Goal: Task Accomplishment & Management: Use online tool/utility

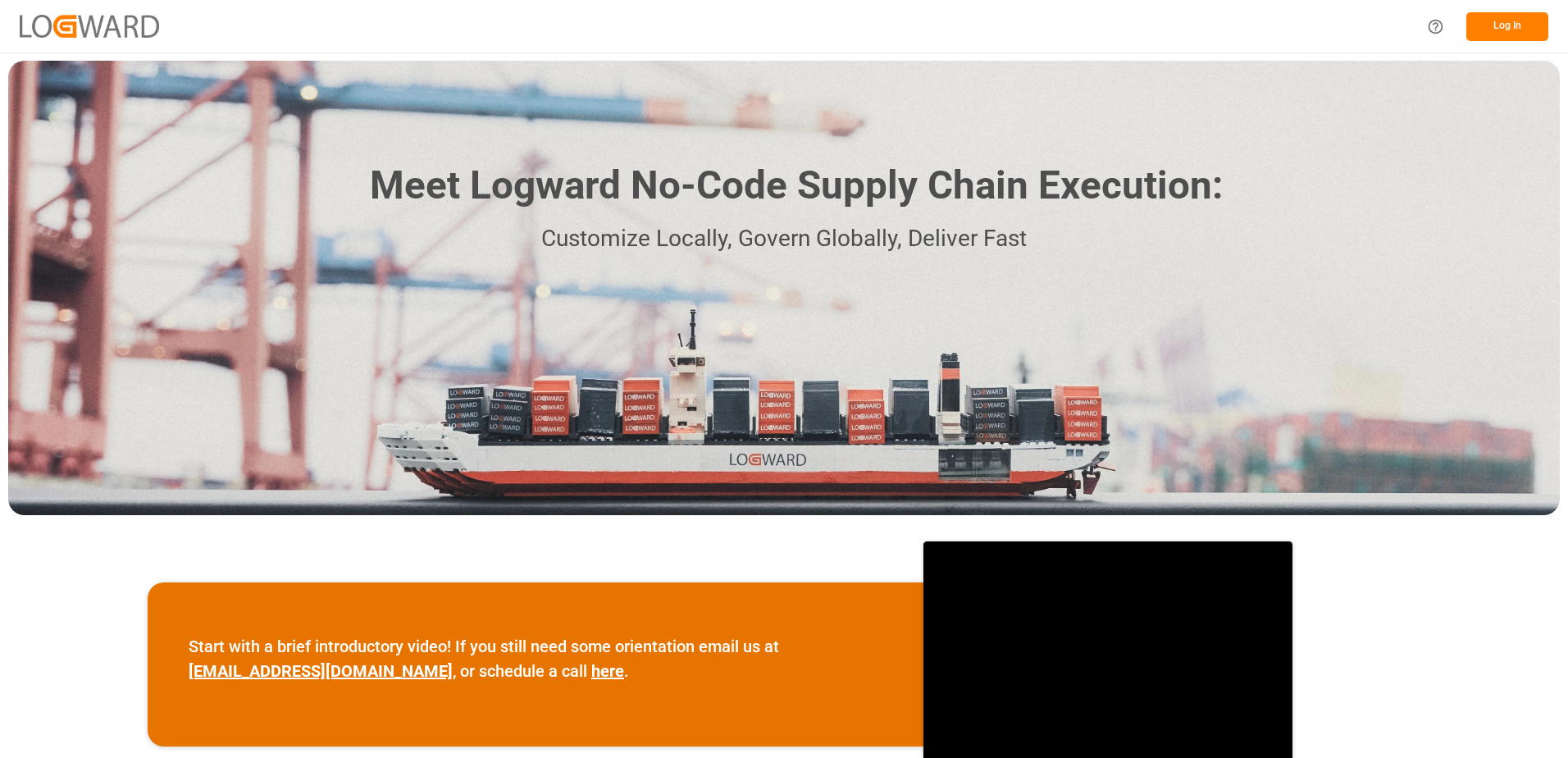
click at [1496, 28] on button "Log In" at bounding box center [1508, 26] width 82 height 29
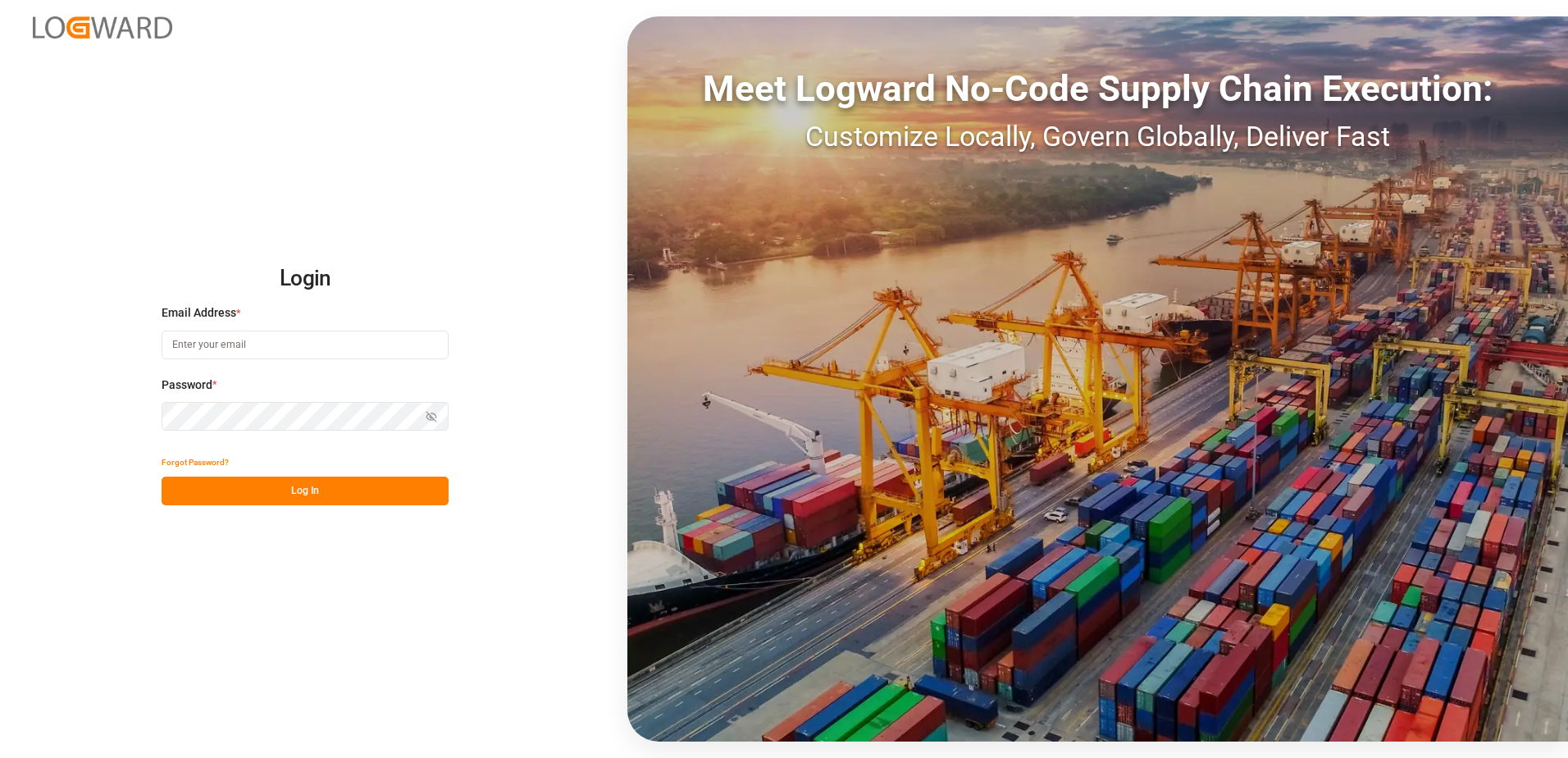
click at [353, 334] on input at bounding box center [305, 345] width 287 height 29
type input "[PERSON_NAME][EMAIL_ADDRESS][DOMAIN_NAME]"
click at [309, 486] on button "Log In" at bounding box center [305, 491] width 287 height 29
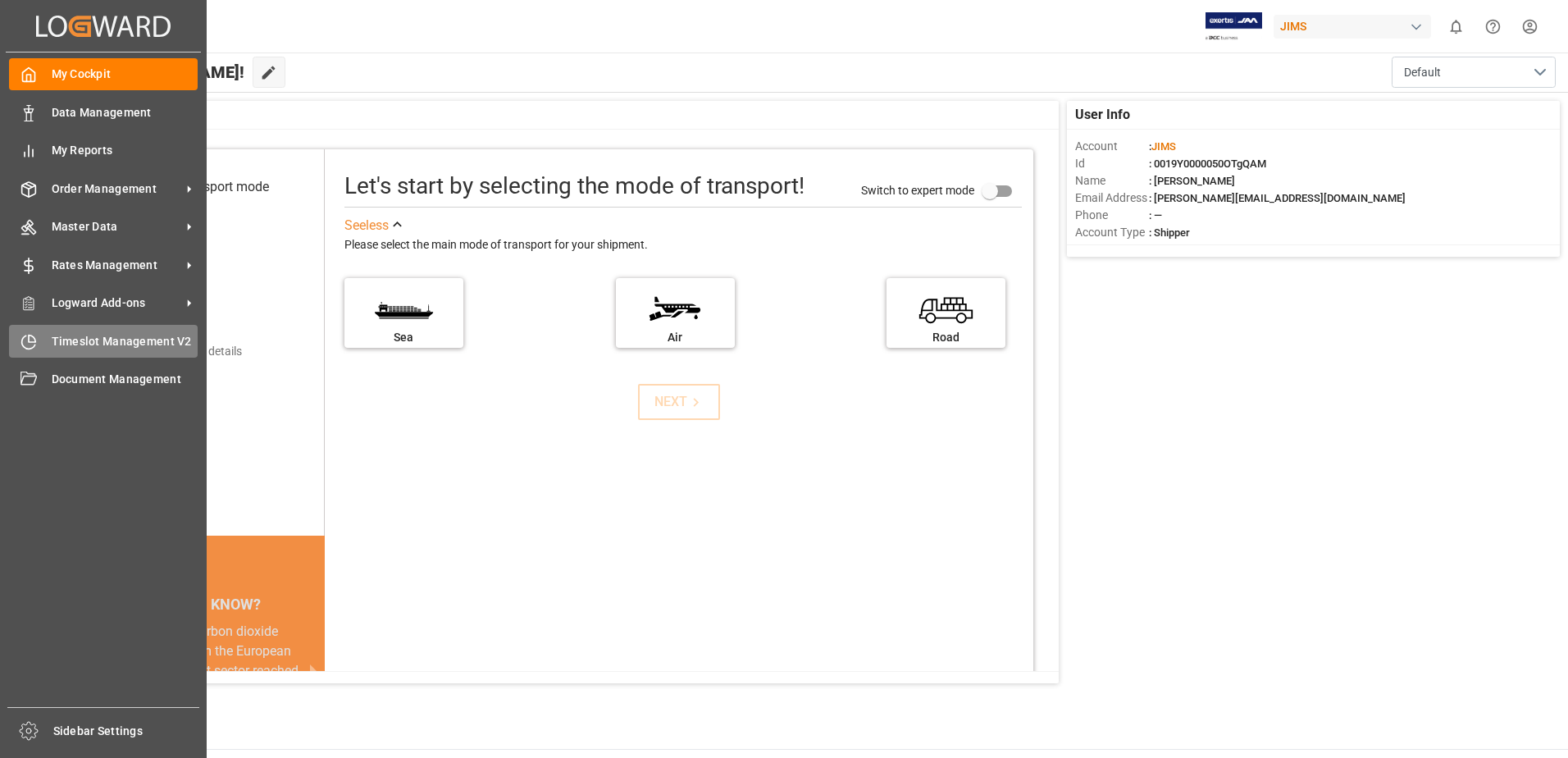
click at [34, 336] on icon at bounding box center [29, 342] width 16 height 16
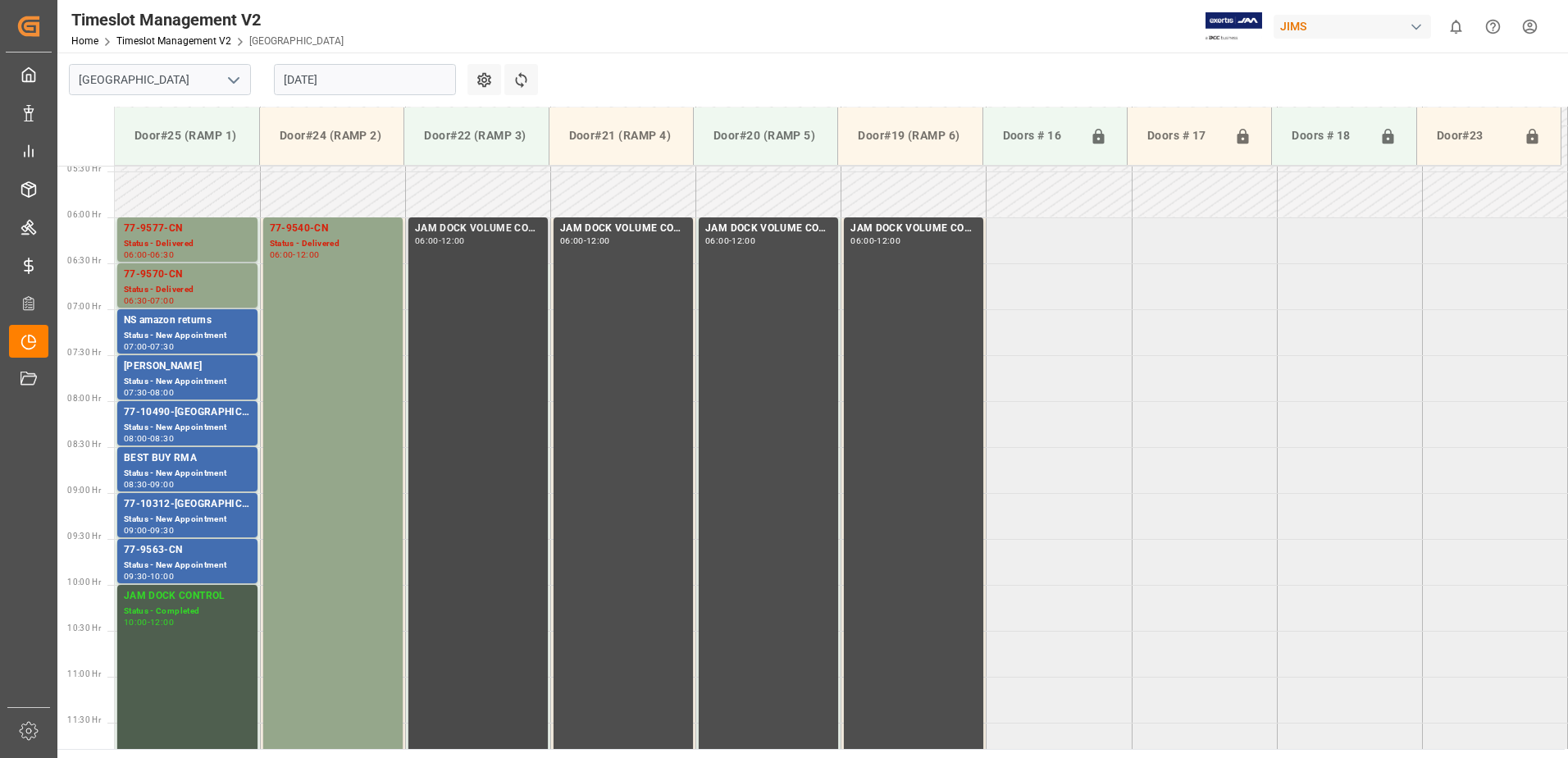
scroll to position [479, 0]
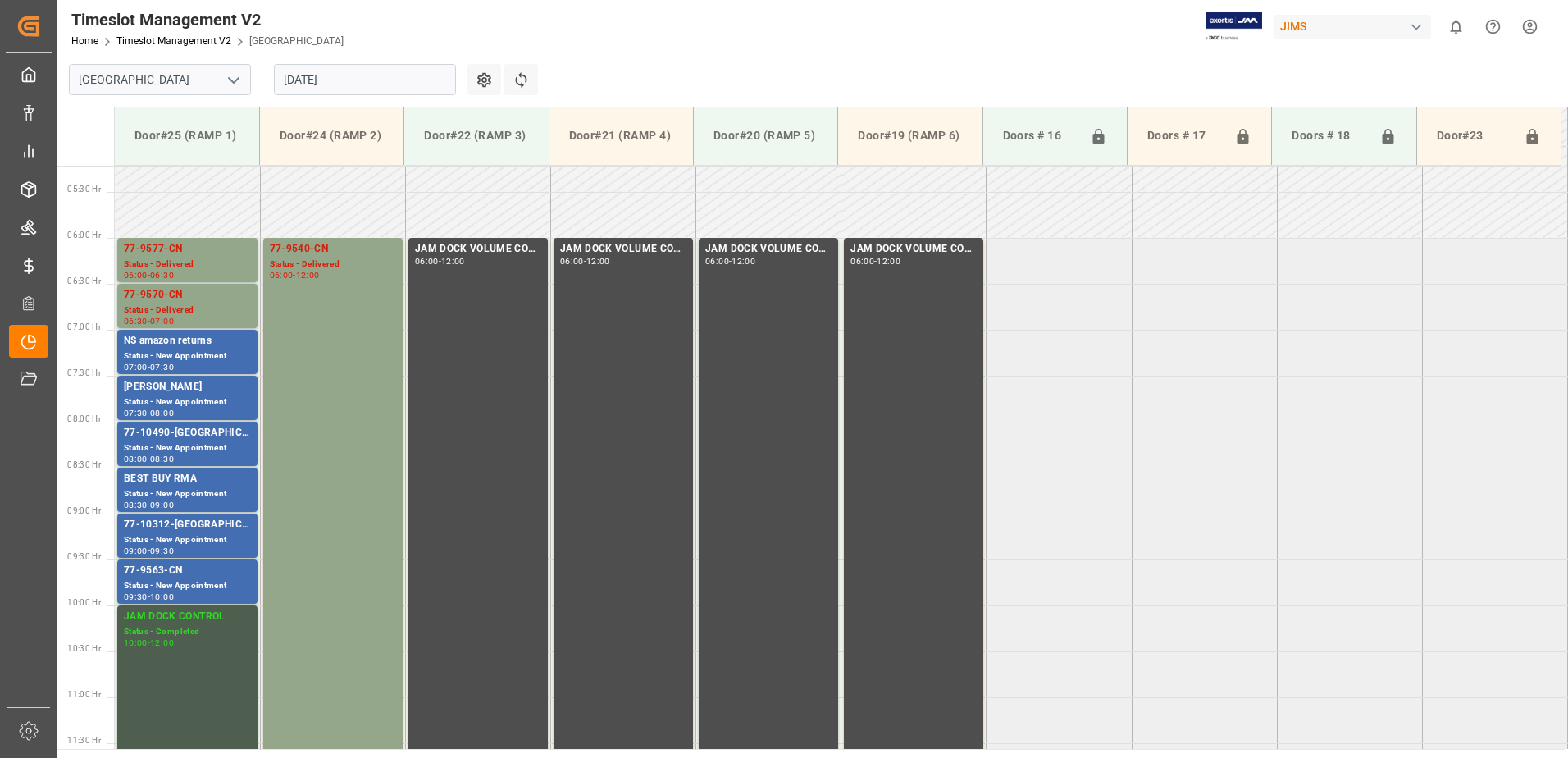
click at [349, 76] on input "[DATE]" at bounding box center [365, 80] width 182 height 31
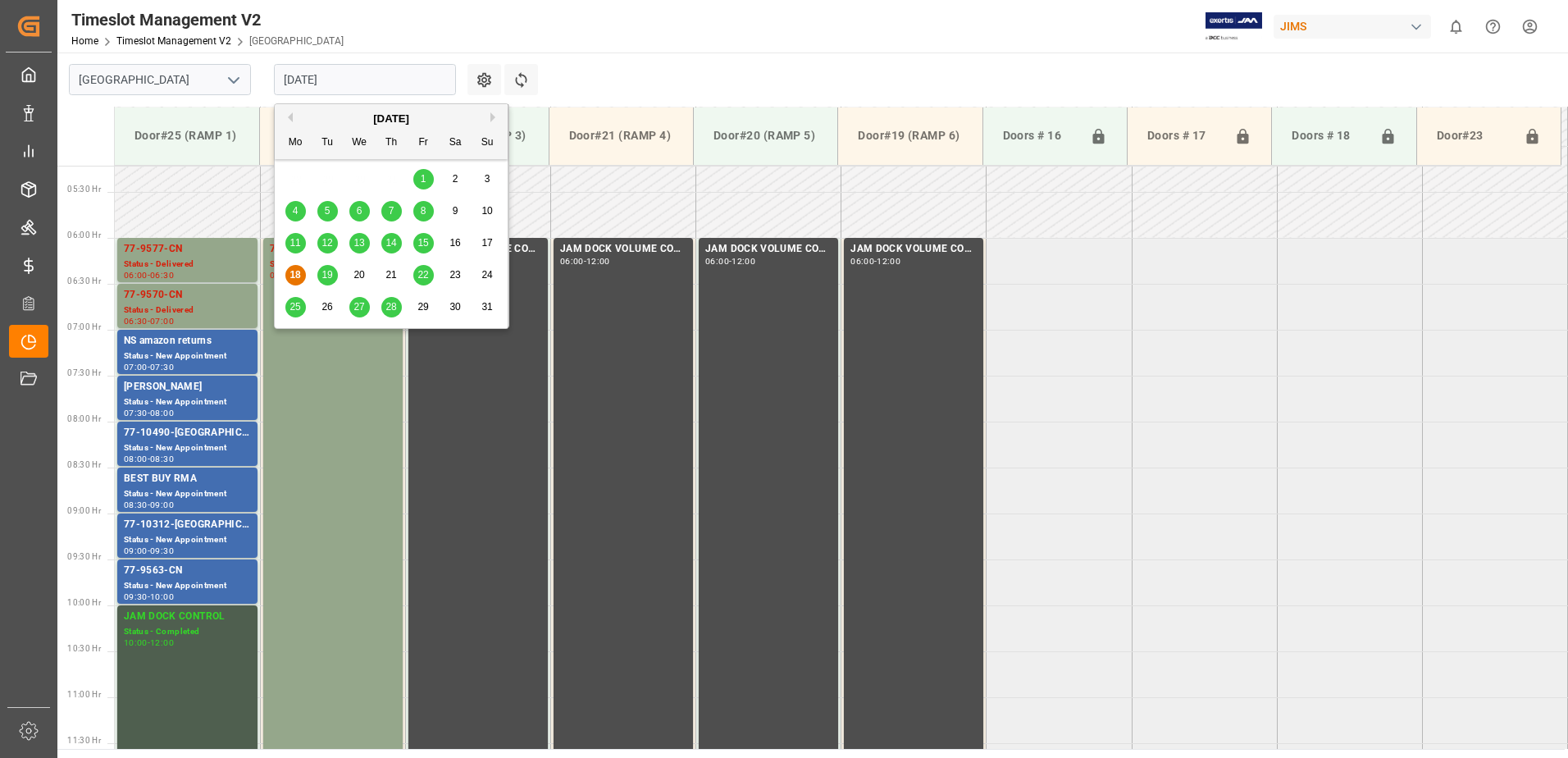
click at [319, 279] on div "19" at bounding box center [328, 276] width 21 height 20
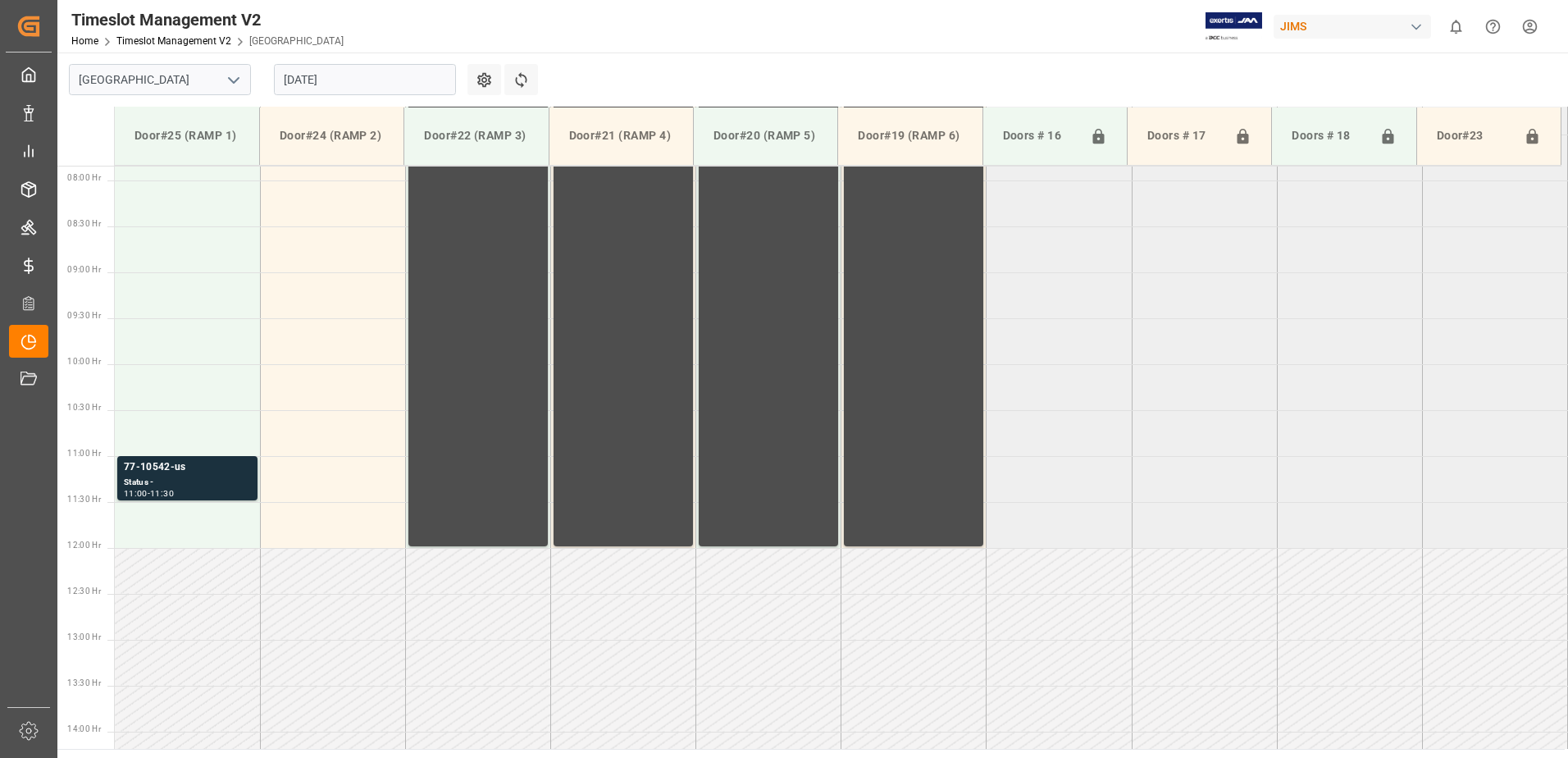
scroll to position [725, 0]
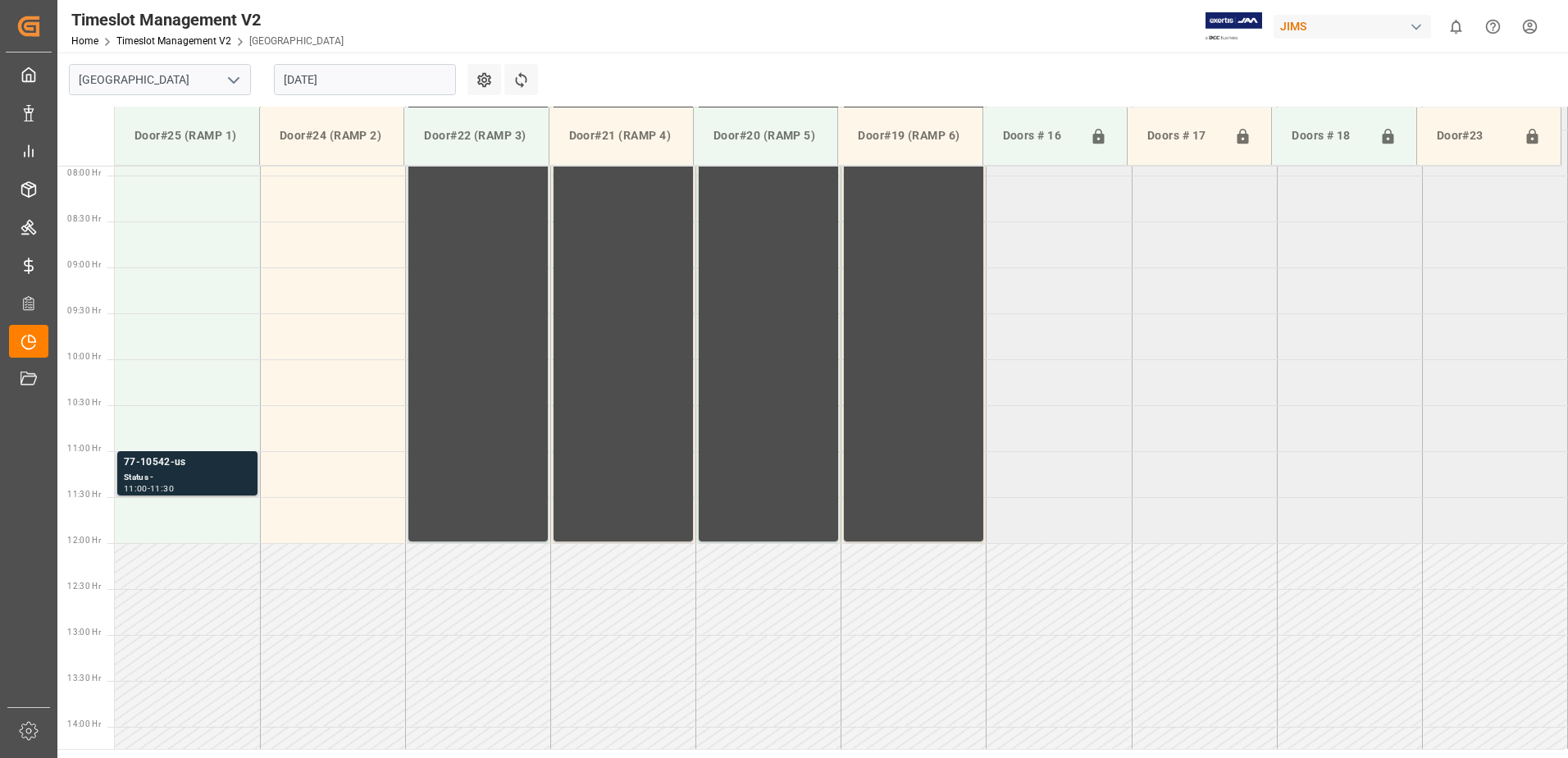
click at [165, 468] on div "77-10542-us" at bounding box center [187, 463] width 127 height 16
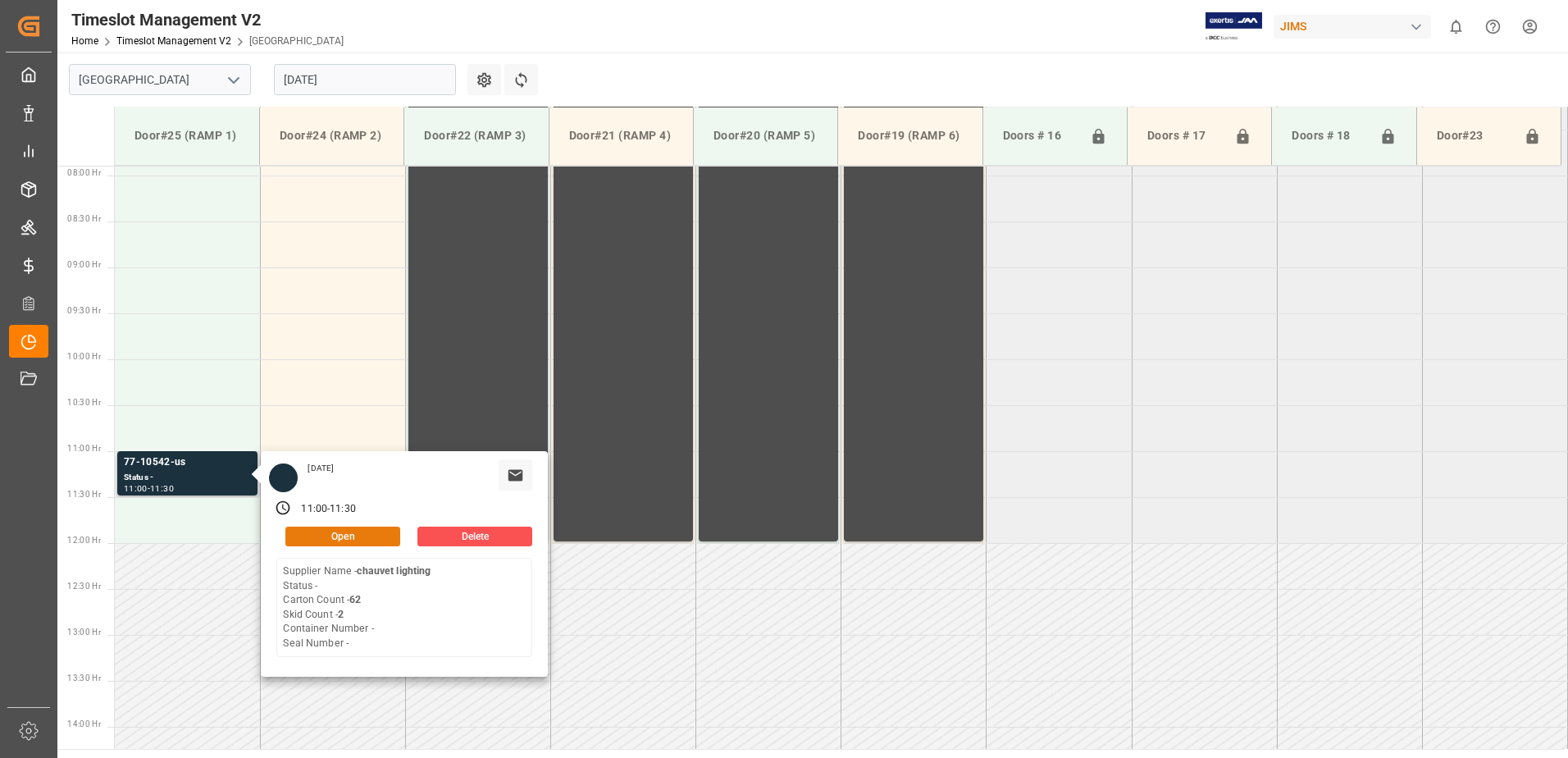
click at [333, 533] on button "Open" at bounding box center [343, 537] width 115 height 20
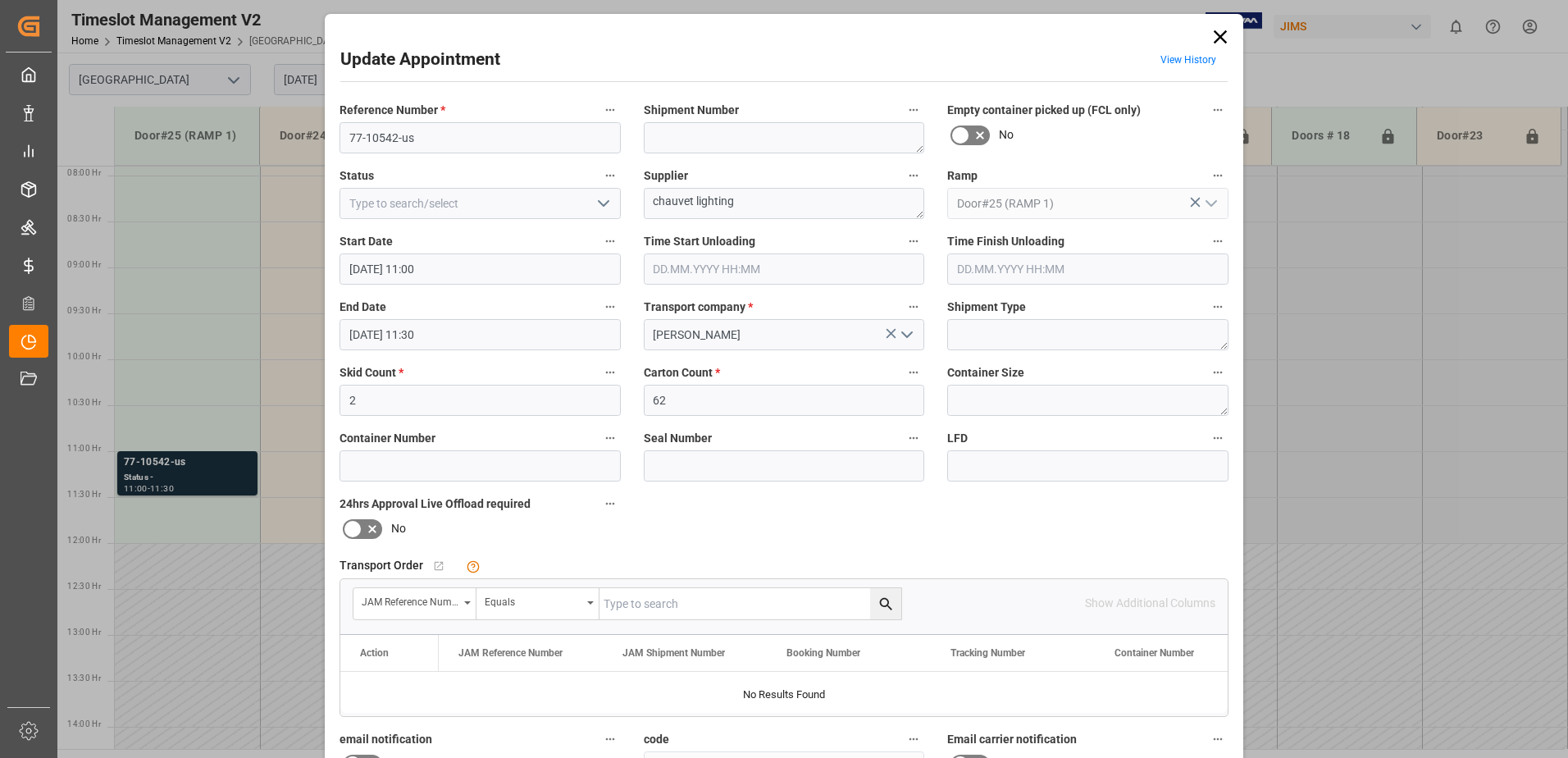
click at [1220, 34] on icon at bounding box center [1221, 37] width 13 height 13
